Goal: Information Seeking & Learning: Learn about a topic

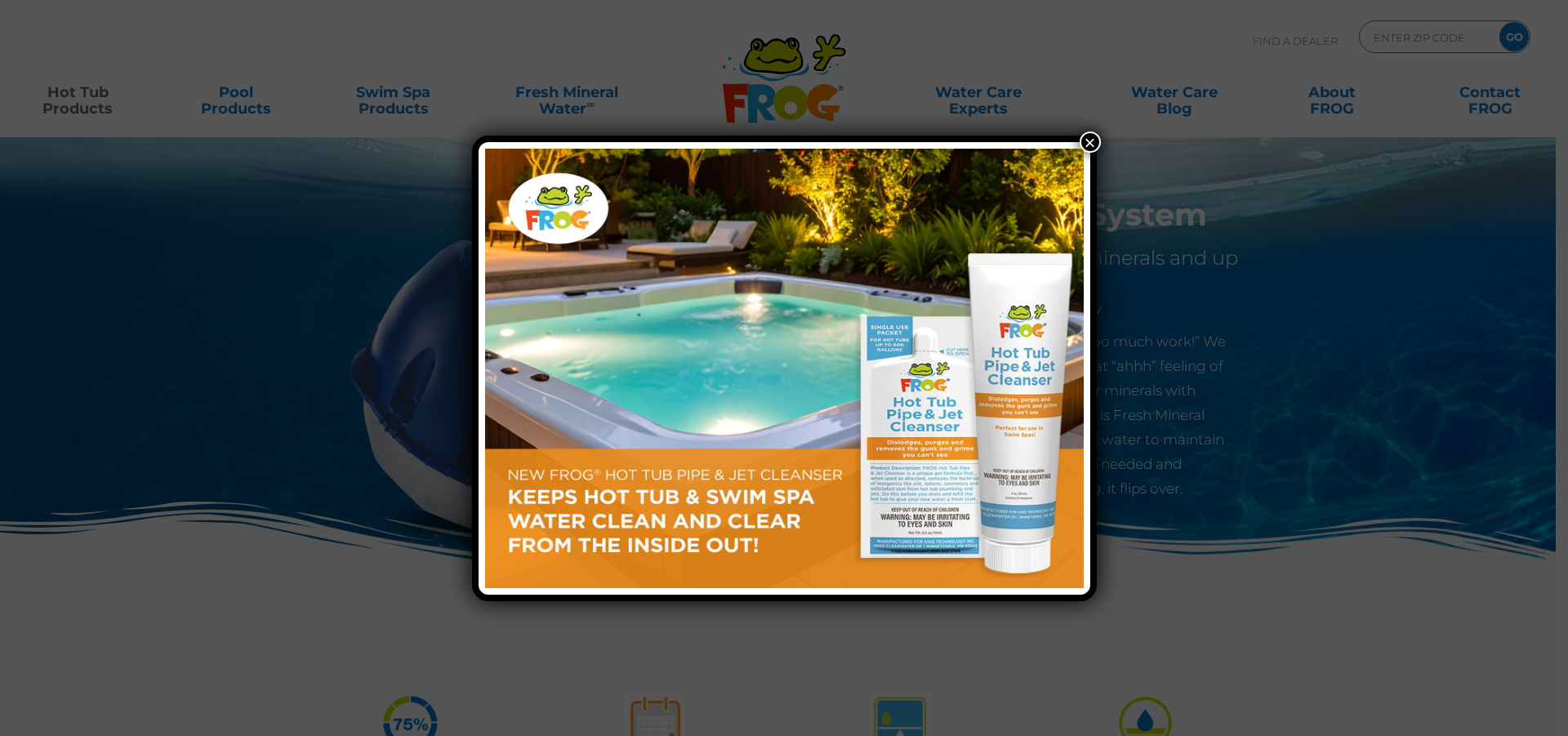
click at [770, 410] on img at bounding box center [784, 368] width 599 height 439
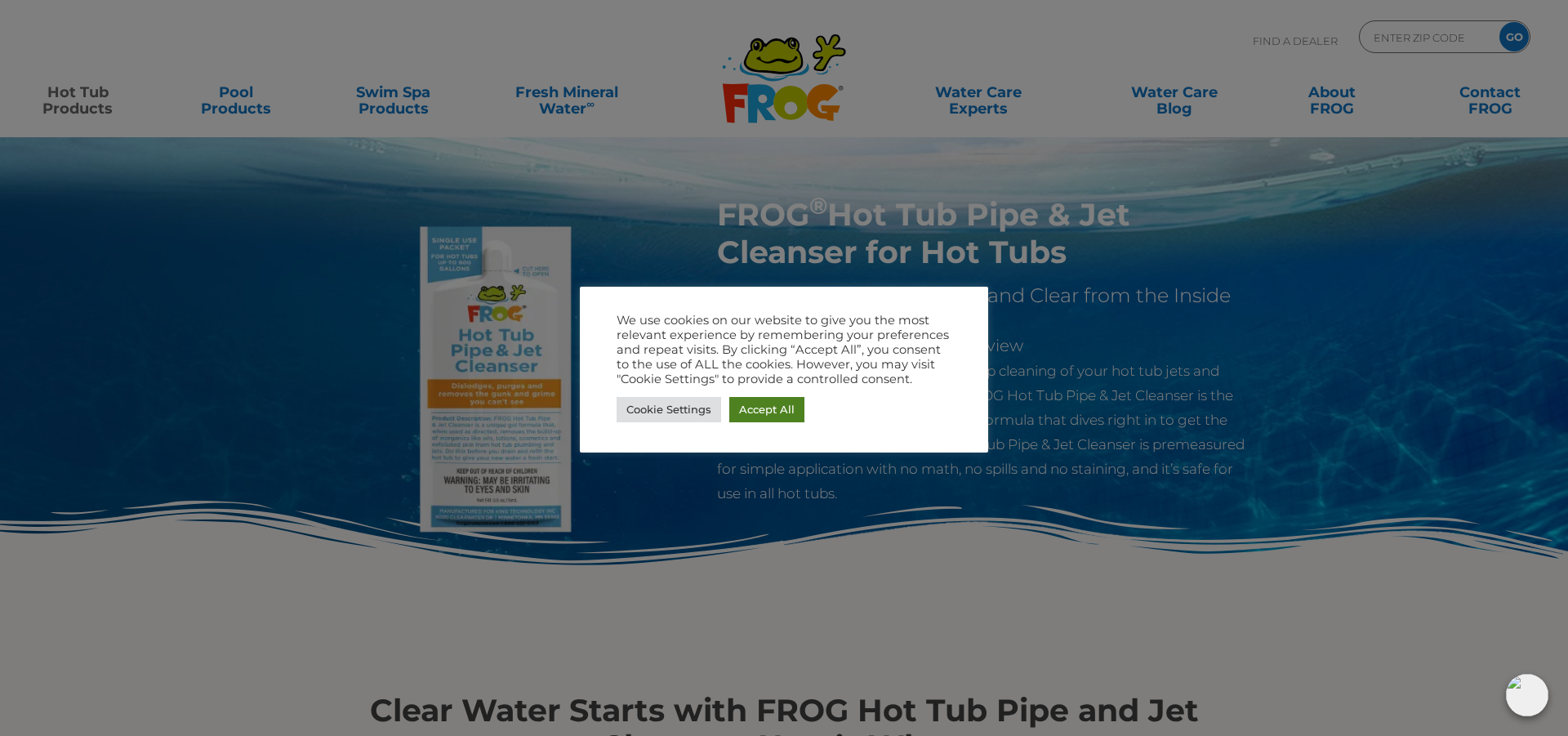
click at [763, 415] on link "Accept All" at bounding box center [766, 409] width 75 height 25
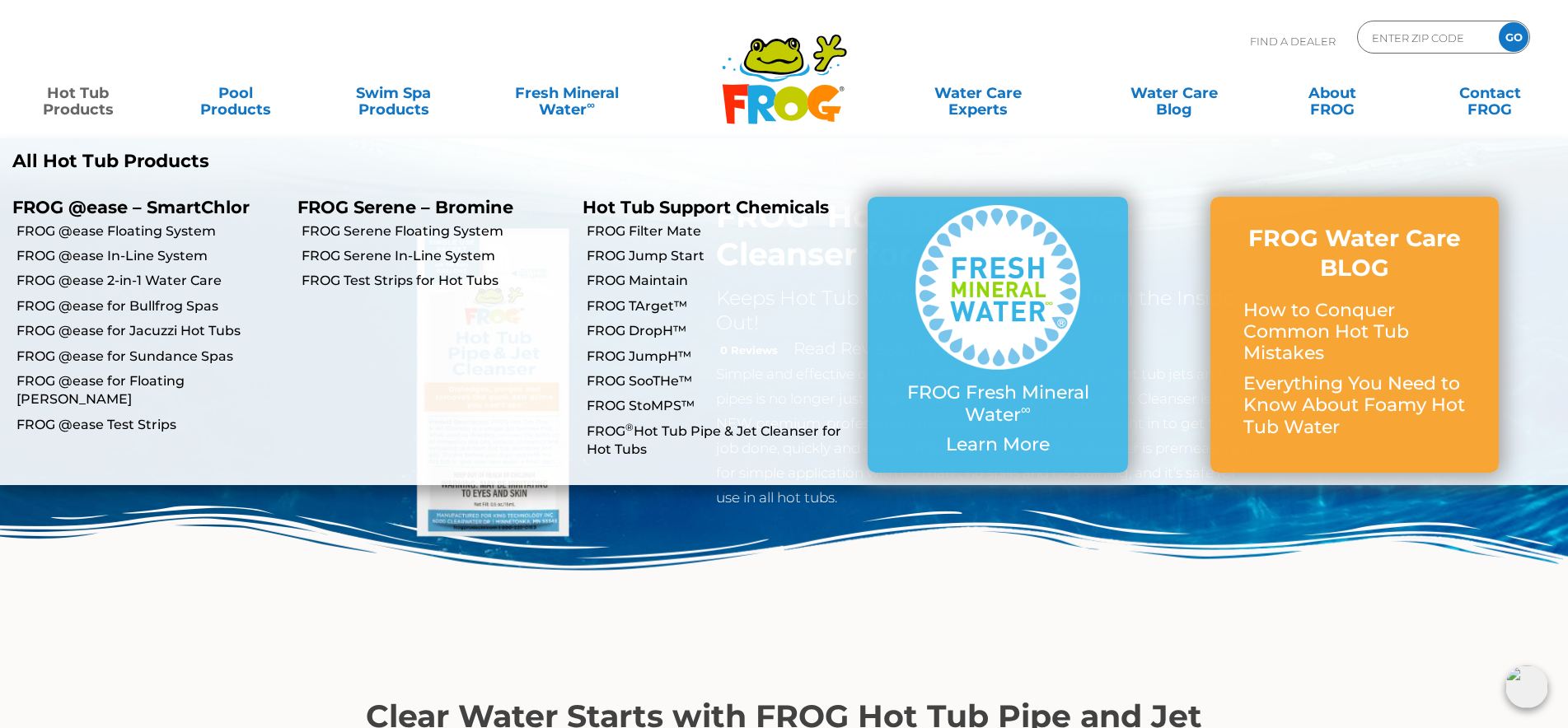
click at [75, 100] on link "Hot Tub Products" at bounding box center [78, 93] width 123 height 33
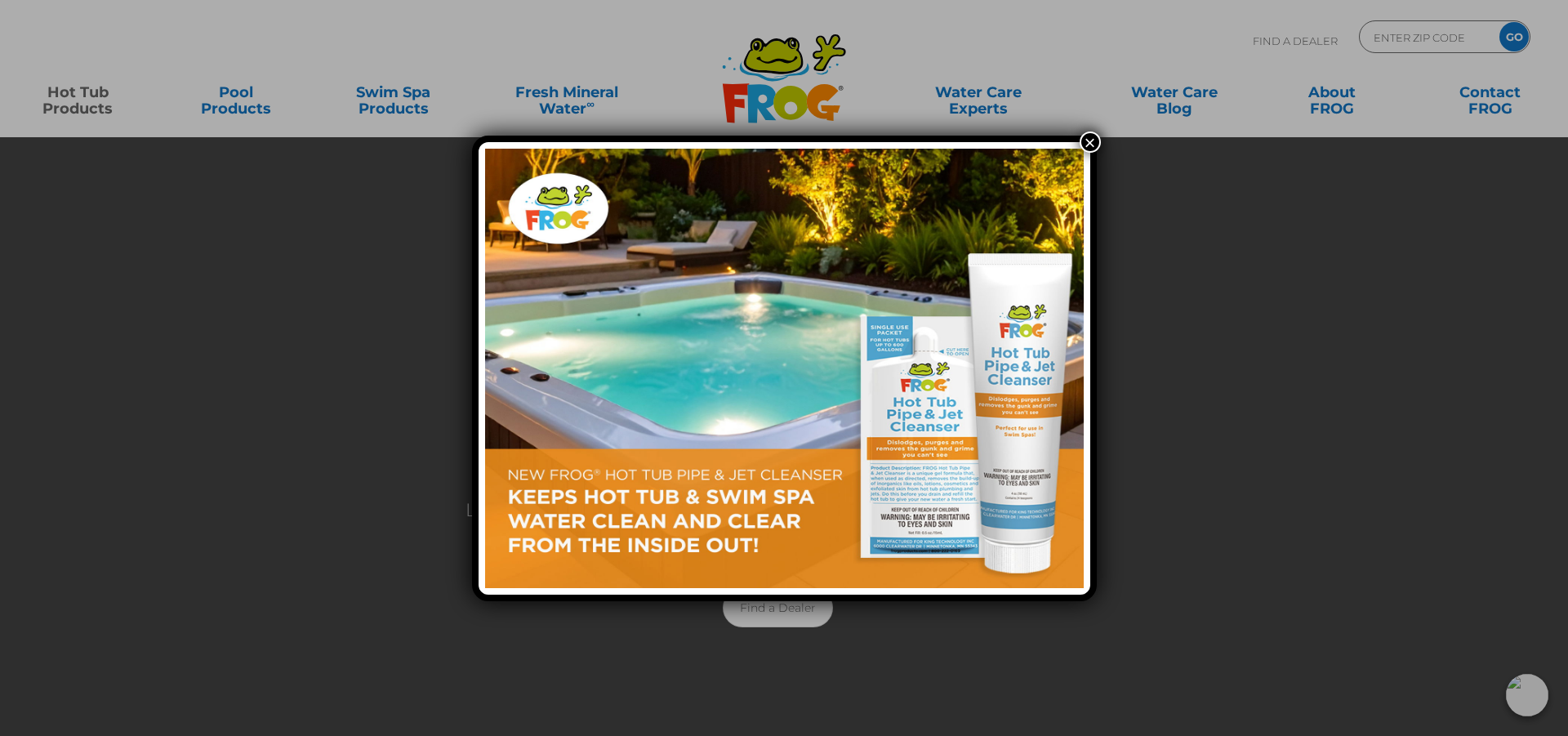
click at [1086, 150] on button "×" at bounding box center [1090, 142] width 21 height 21
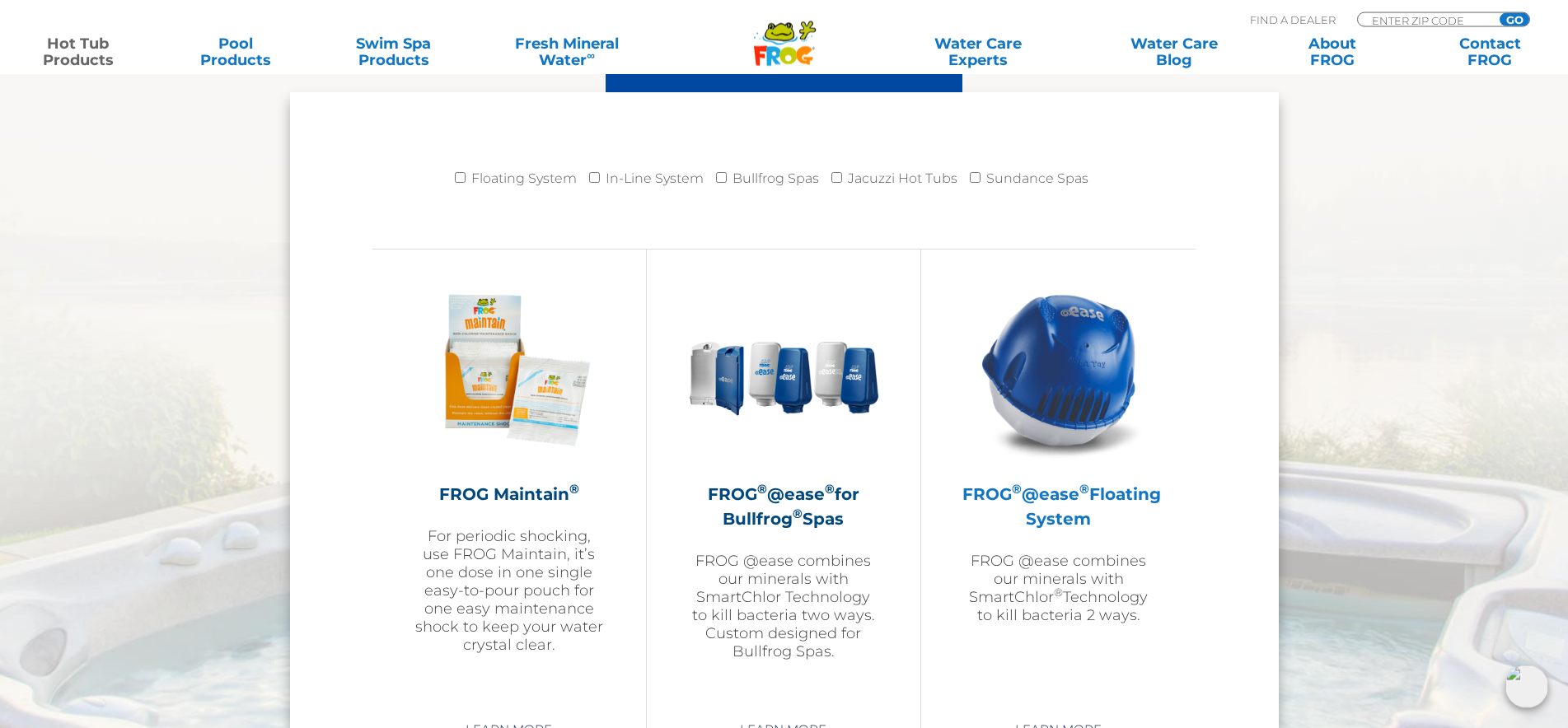
scroll to position [1680, 0]
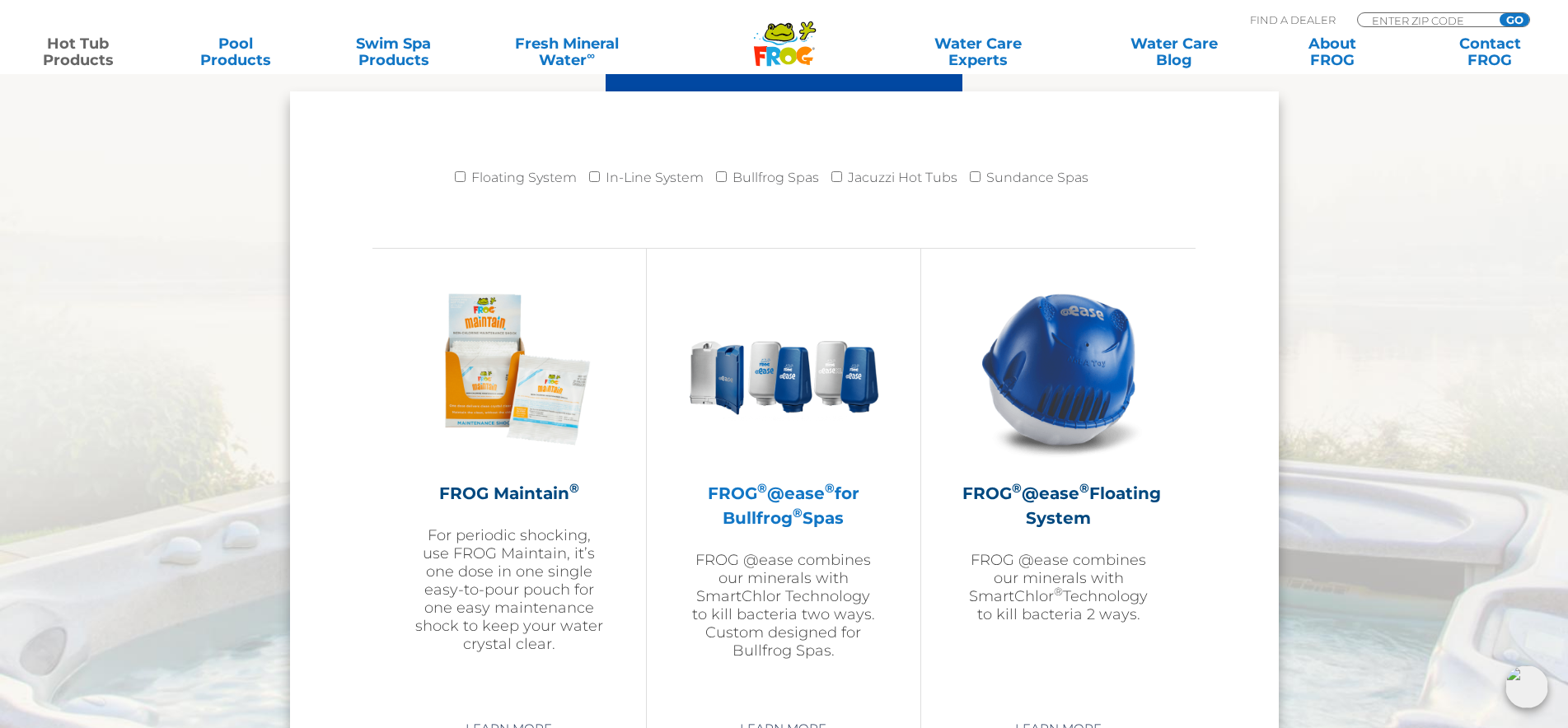
click at [801, 494] on h2 "FROG ® @ease ® for Bullfrog ® Spas" at bounding box center [783, 506] width 191 height 50
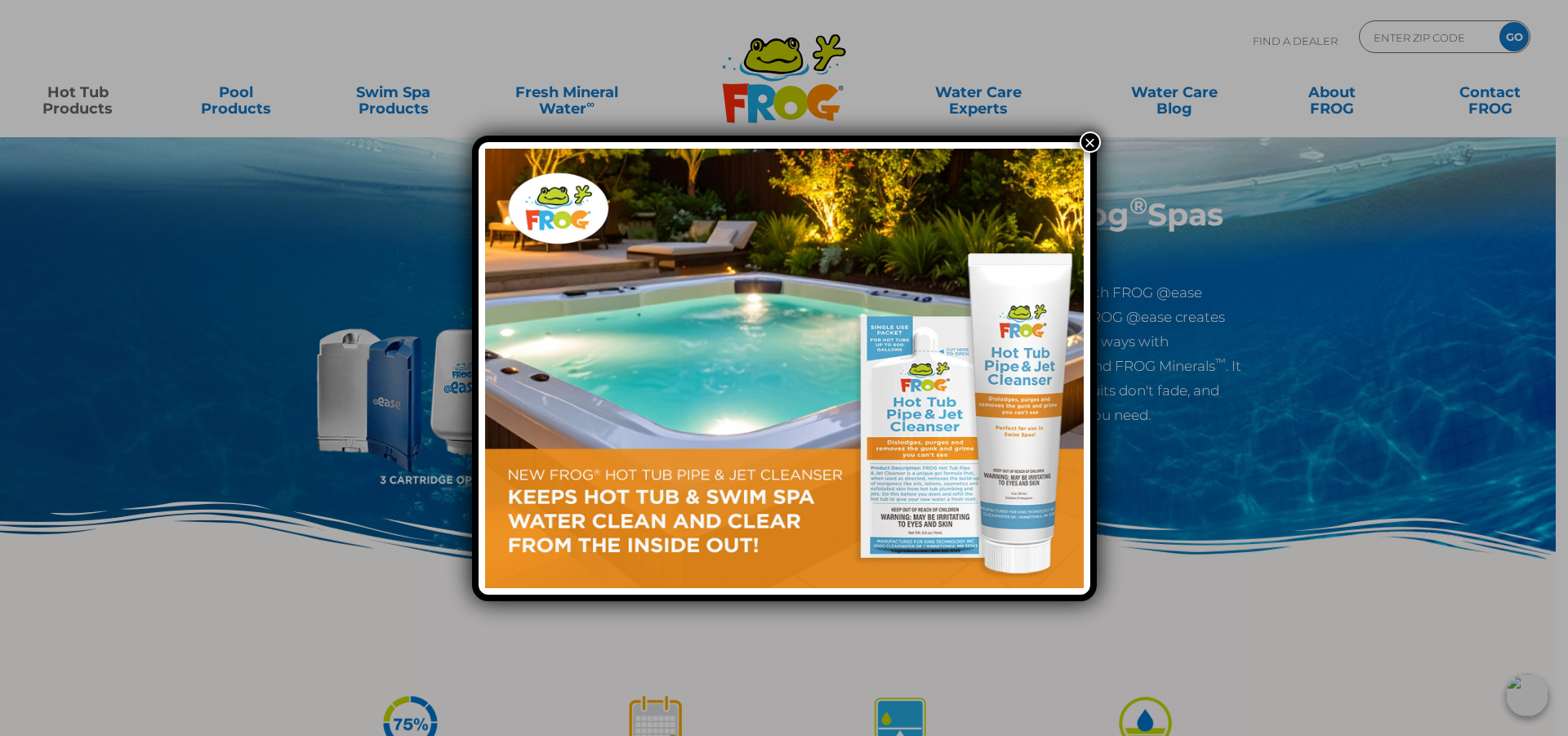
click at [1091, 147] on button "×" at bounding box center [1090, 142] width 21 height 21
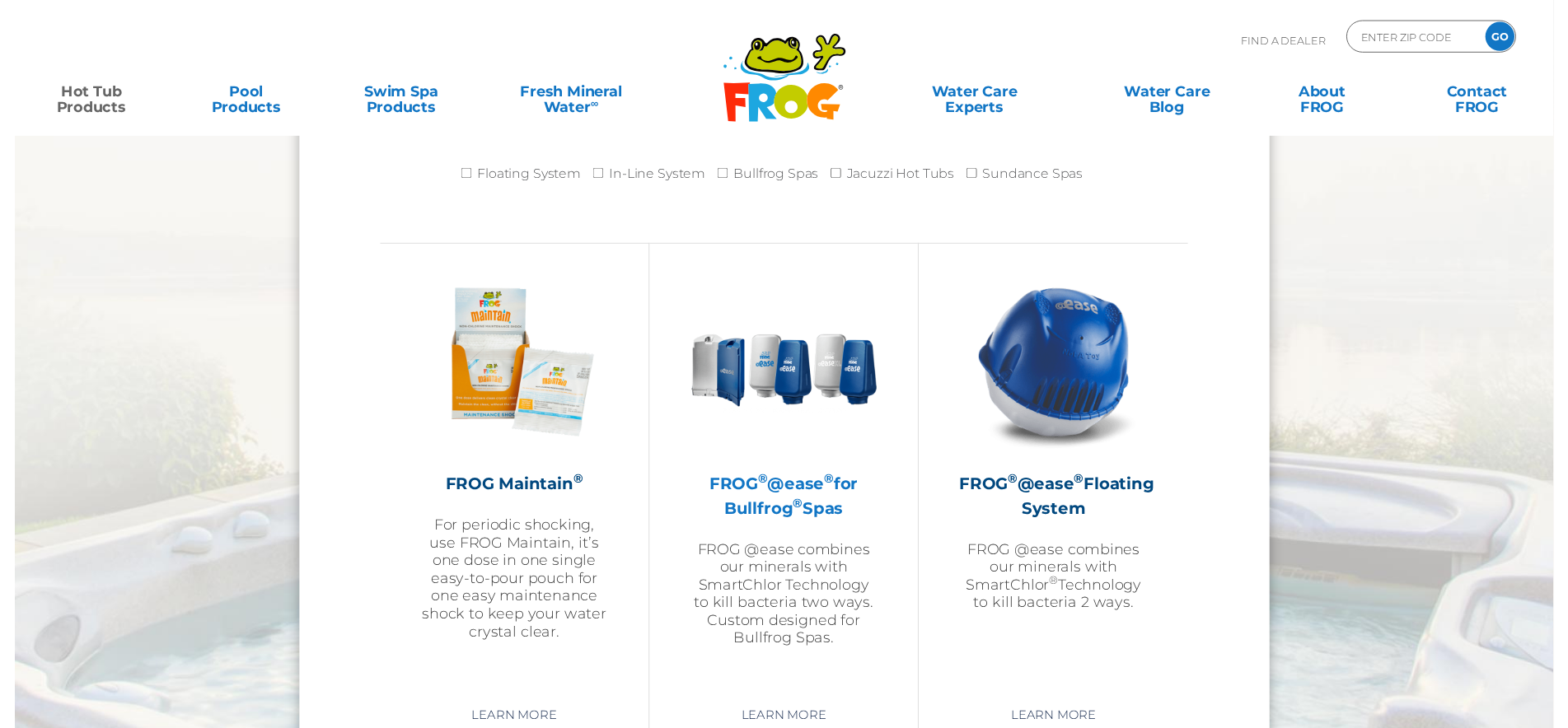
scroll to position [1680, 0]
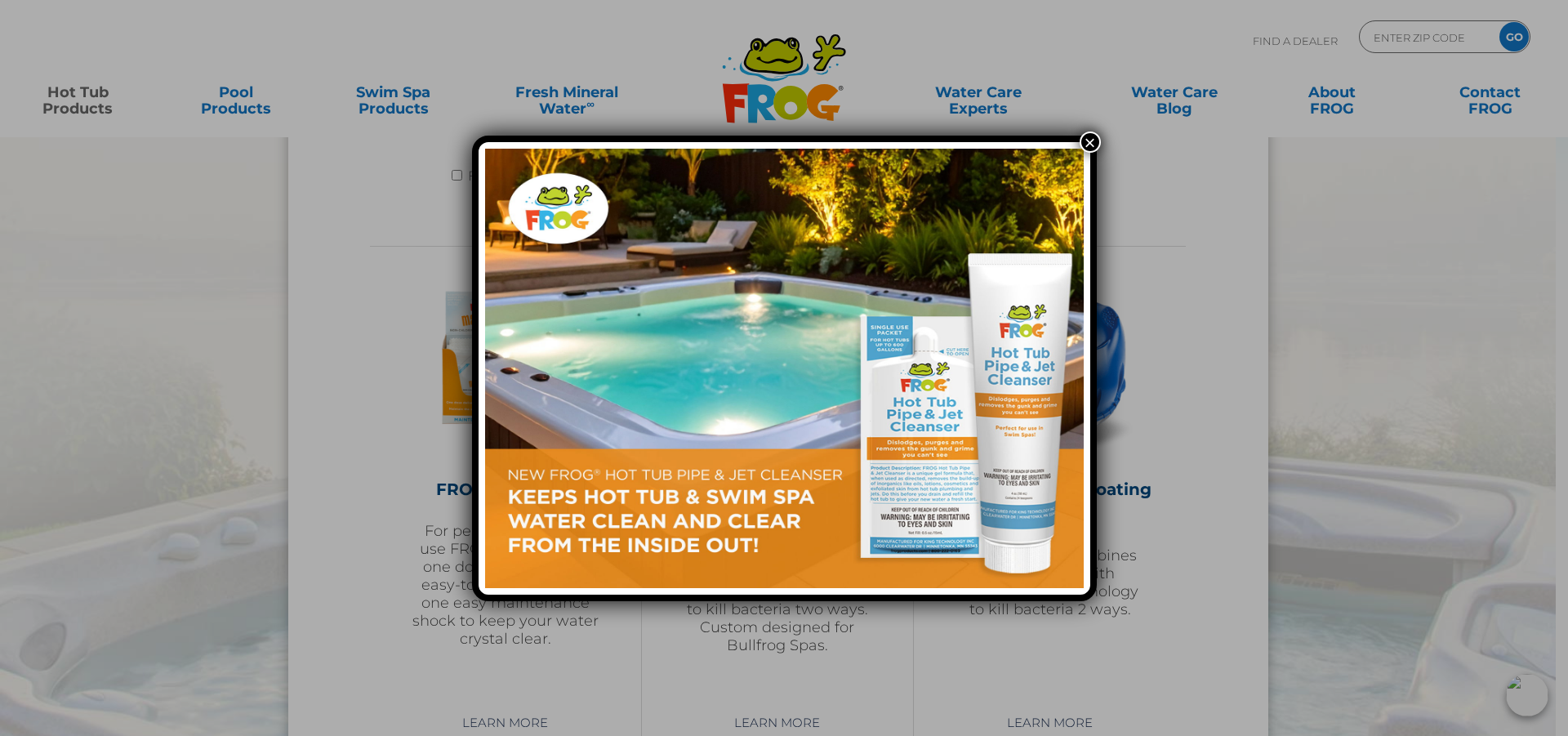
click at [1093, 144] on button "×" at bounding box center [1090, 142] width 21 height 21
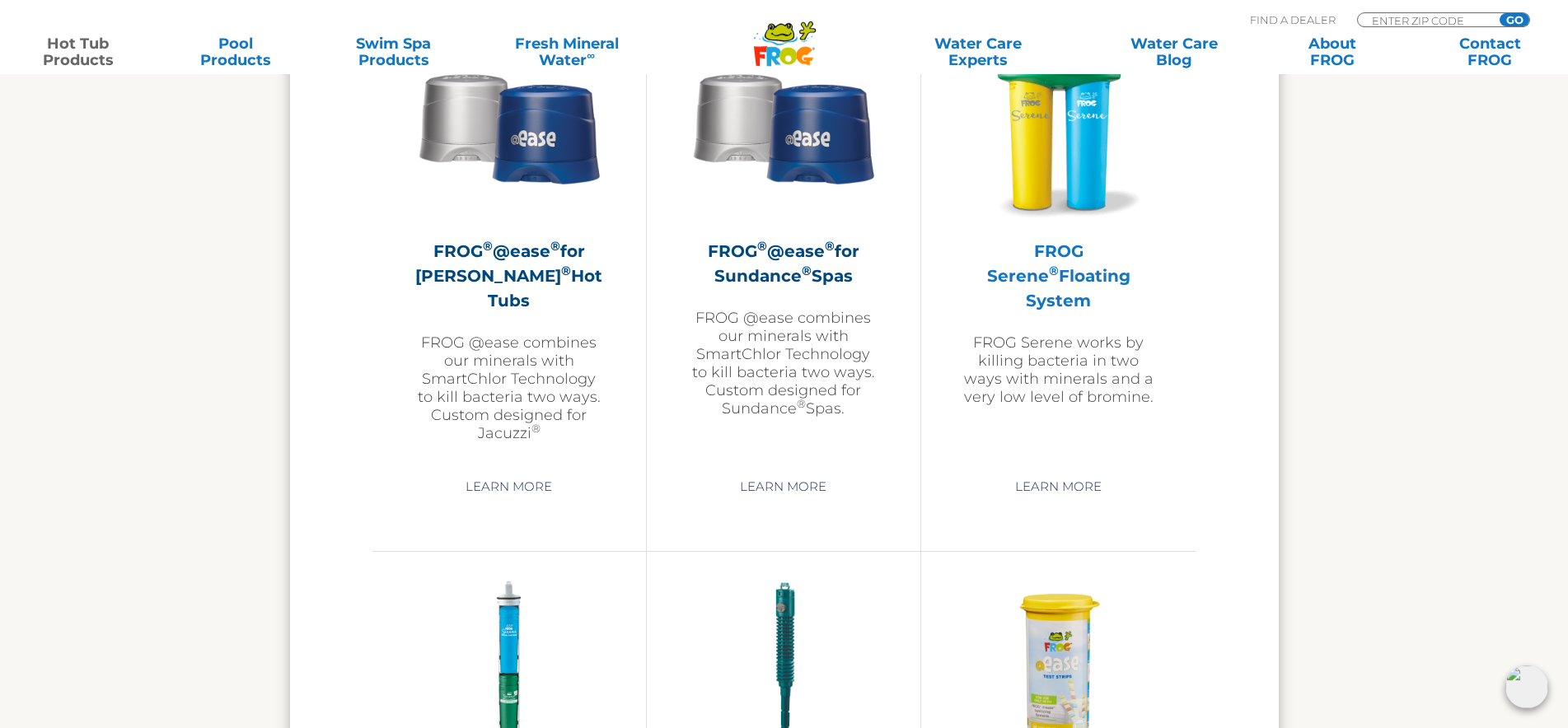
scroll to position [3024, 0]
